Goal: Use online tool/utility: Utilize a website feature to perform a specific function

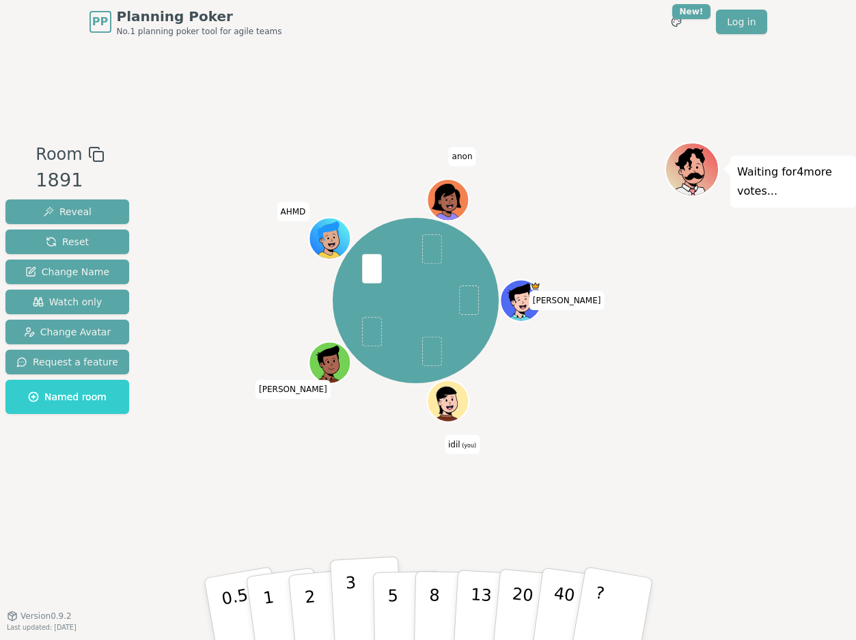
click at [364, 612] on button "3" at bounding box center [366, 609] width 74 height 107
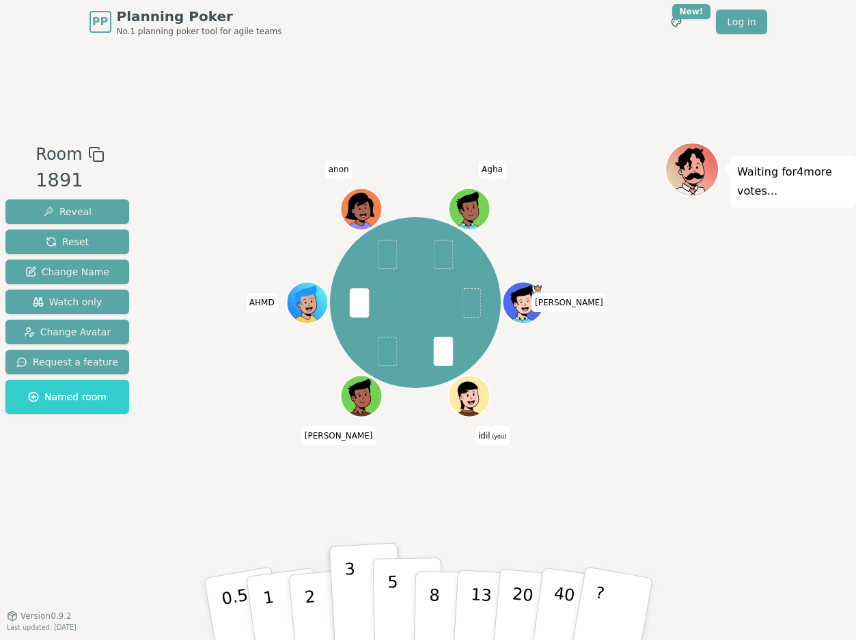
click at [387, 606] on p "5" at bounding box center [392, 609] width 12 height 74
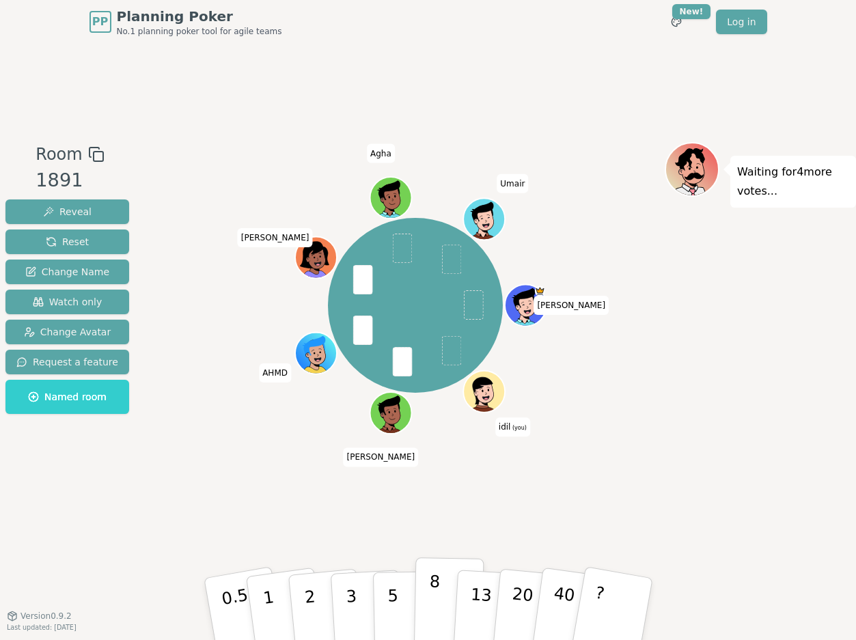
click at [419, 607] on button "8" at bounding box center [448, 609] width 70 height 104
click at [395, 612] on p "5" at bounding box center [392, 609] width 12 height 74
click at [428, 613] on p "8" at bounding box center [433, 609] width 12 height 74
click at [392, 593] on p "5" at bounding box center [392, 609] width 12 height 74
click at [353, 596] on p "3" at bounding box center [351, 610] width 15 height 74
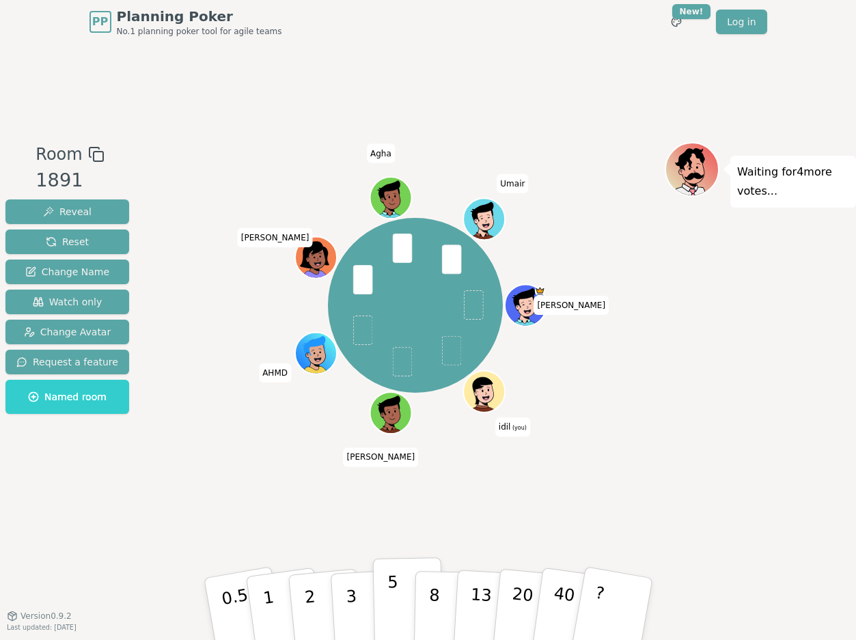
click at [389, 619] on p "5" at bounding box center [392, 609] width 12 height 74
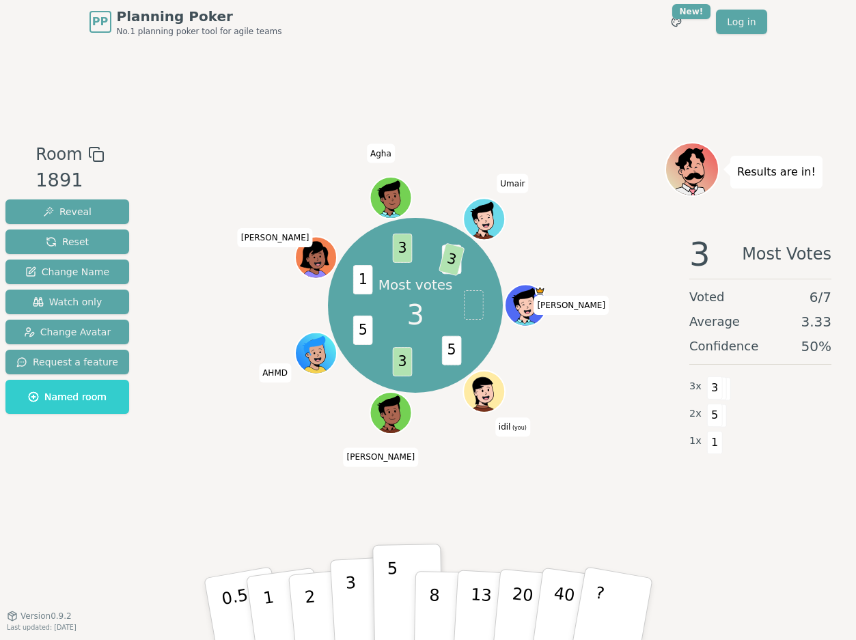
click at [354, 602] on p "3" at bounding box center [351, 610] width 15 height 74
